Goal: Information Seeking & Learning: Learn about a topic

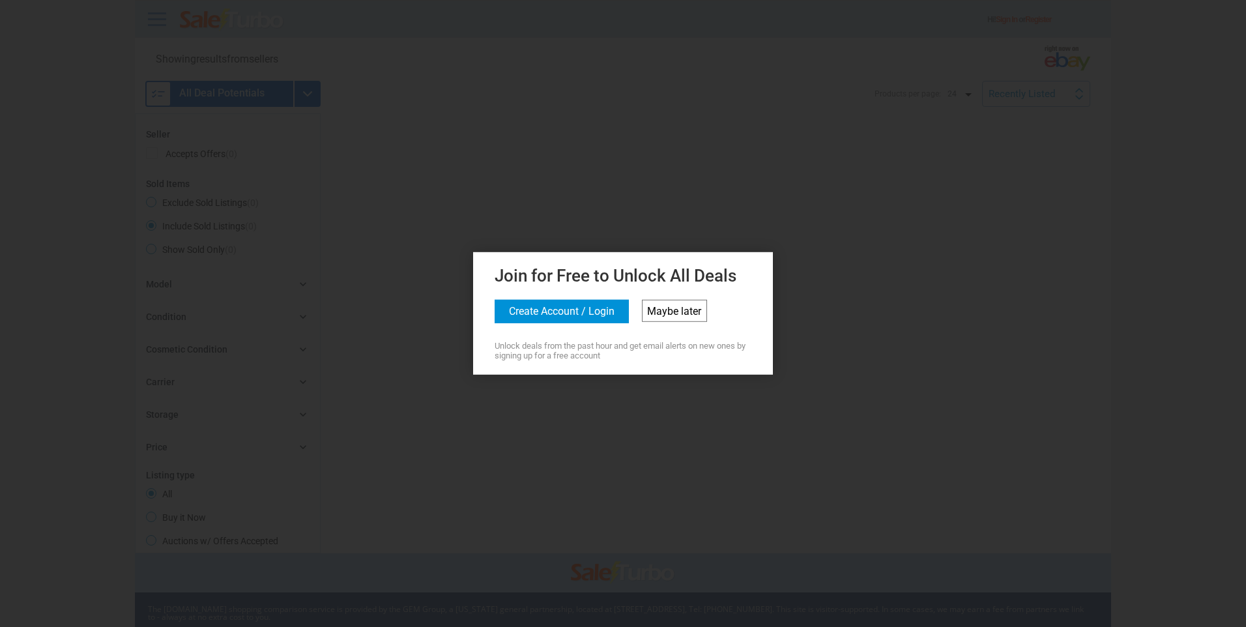
click at [684, 307] on link "Maybe later" at bounding box center [674, 311] width 65 height 22
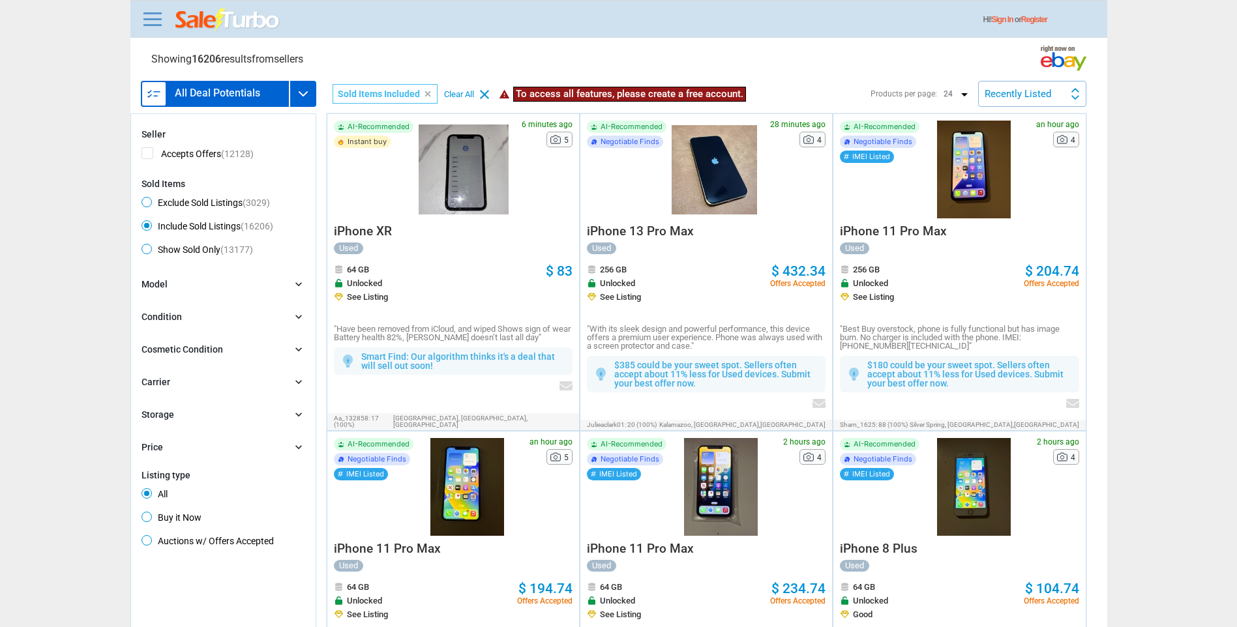
click at [154, 153] on span "Accepts Offers (12128)" at bounding box center [197, 155] width 112 height 16
click at [150, 153] on input "Accepts Offers (12128)" at bounding box center [145, 151] width 8 height 8
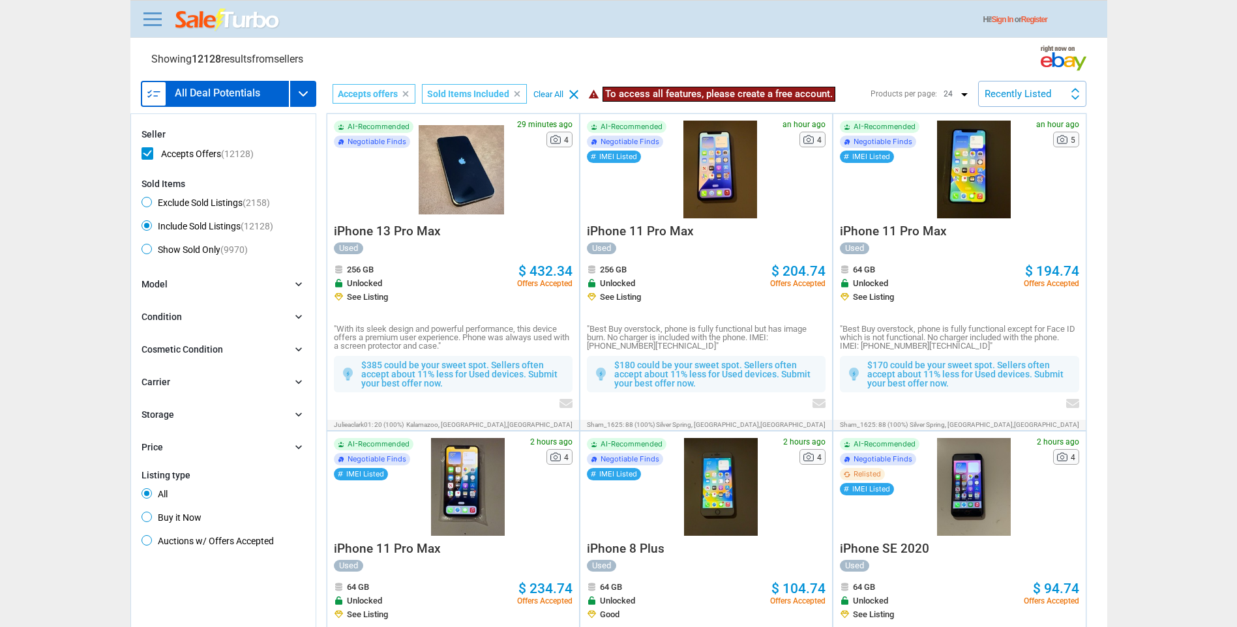
click at [143, 153] on span "Accepts Offers (12128)" at bounding box center [197, 155] width 112 height 16
click at [143, 153] on input "Accepts Offers (12128)" at bounding box center [145, 151] width 8 height 8
checkbox input "false"
